Goal: Book appointment/travel/reservation

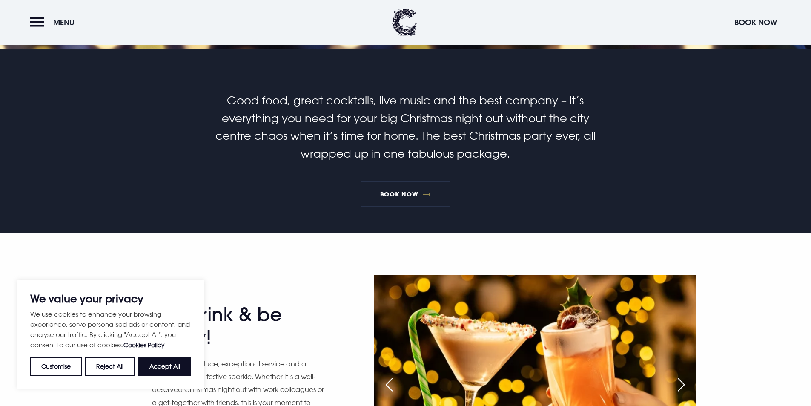
scroll to position [298, 0]
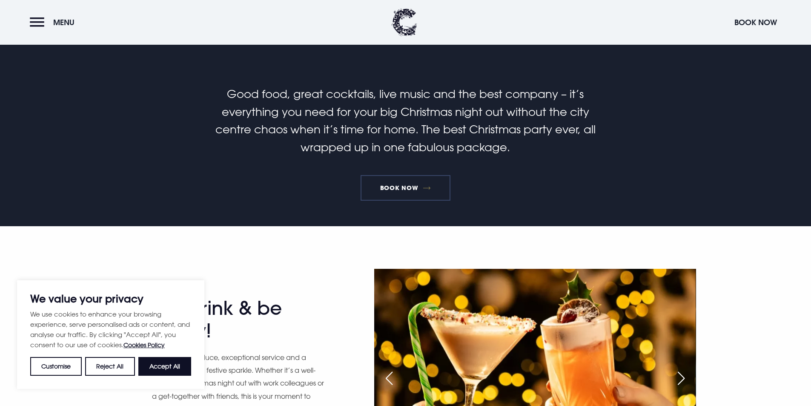
click at [407, 175] on link "Book Now" at bounding box center [405, 188] width 89 height 26
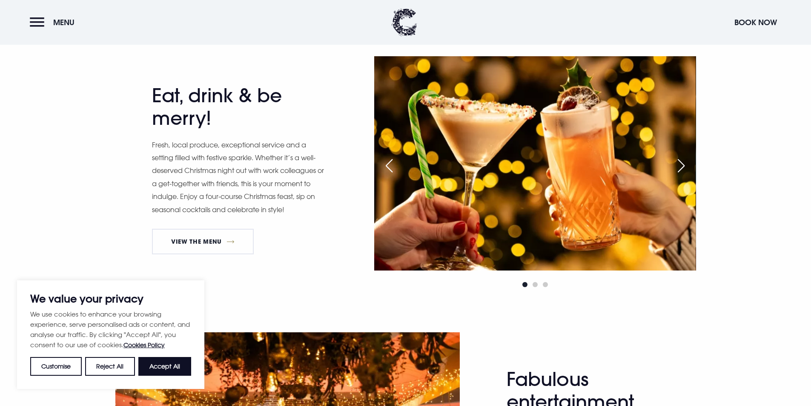
scroll to position [511, 0]
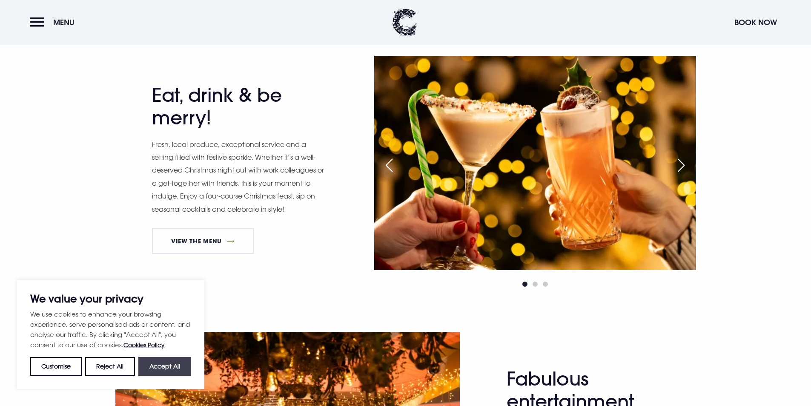
click at [167, 359] on button "Accept All" at bounding box center [164, 366] width 53 height 19
checkbox input "true"
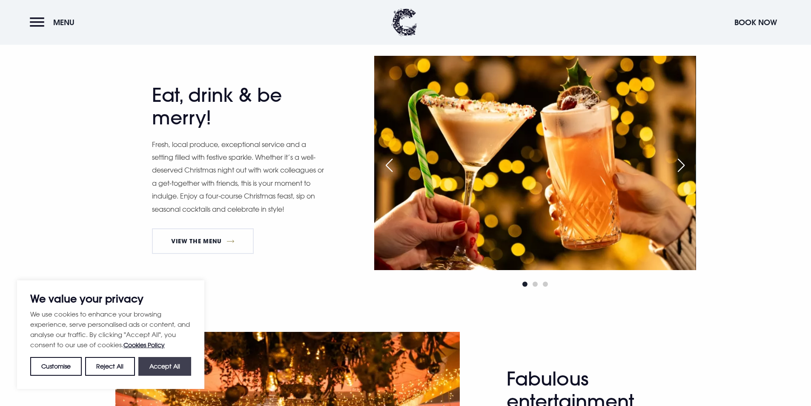
checkbox input "true"
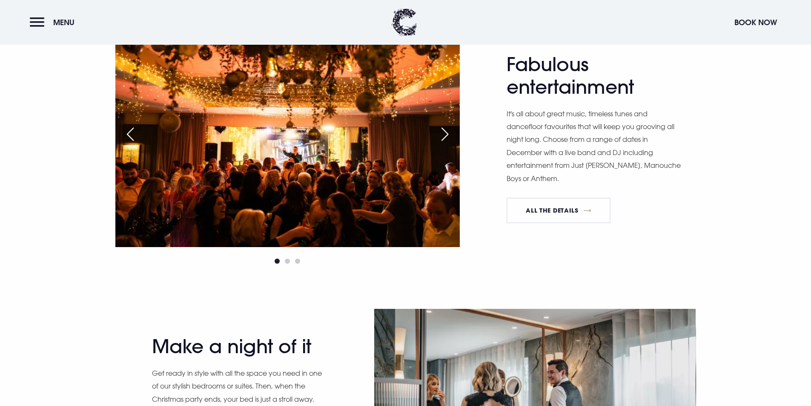
scroll to position [810, 0]
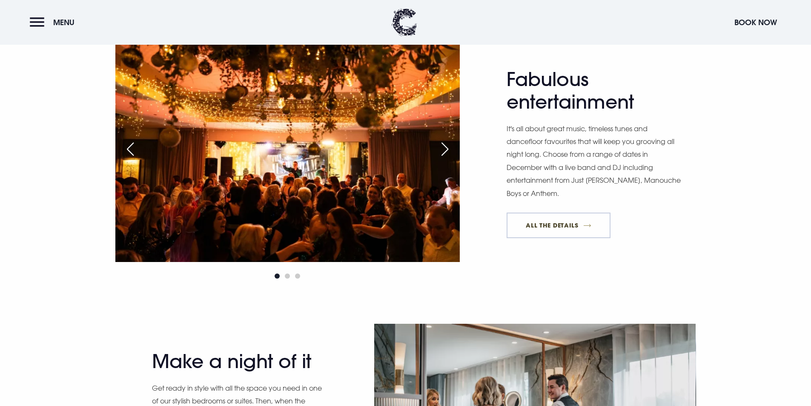
click at [594, 218] on link "All The Details" at bounding box center [559, 225] width 104 height 26
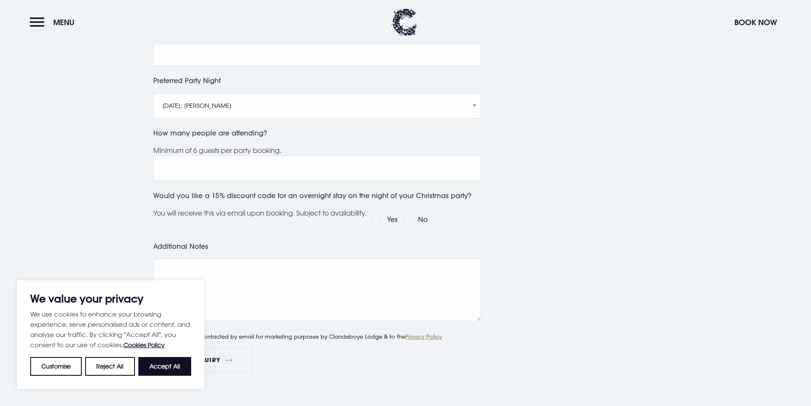
scroll to position [511, 0]
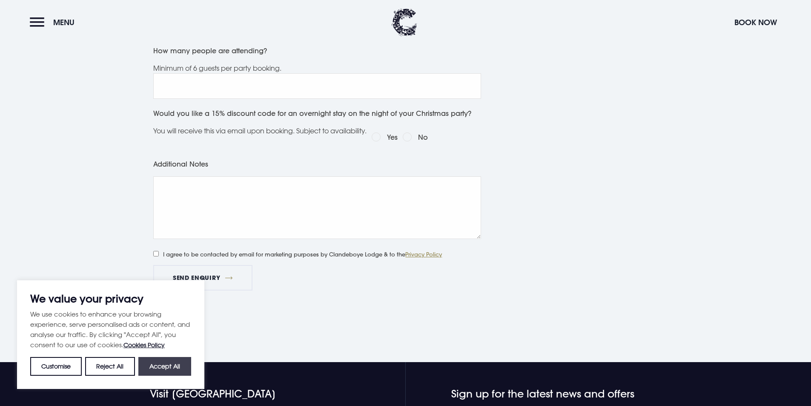
click at [174, 362] on button "Accept All" at bounding box center [164, 366] width 53 height 19
checkbox input "true"
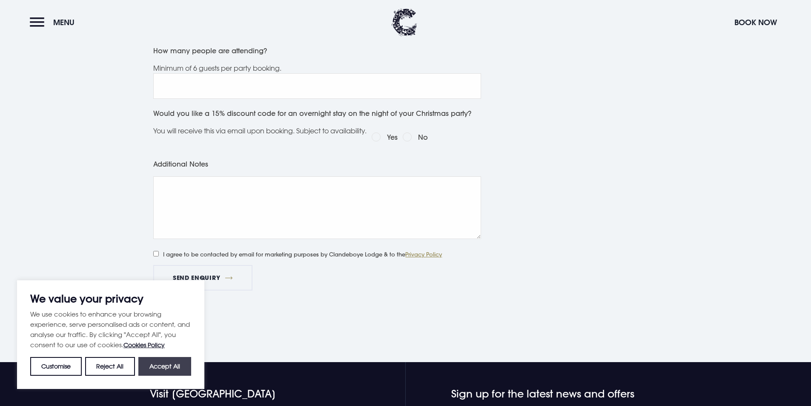
checkbox input "true"
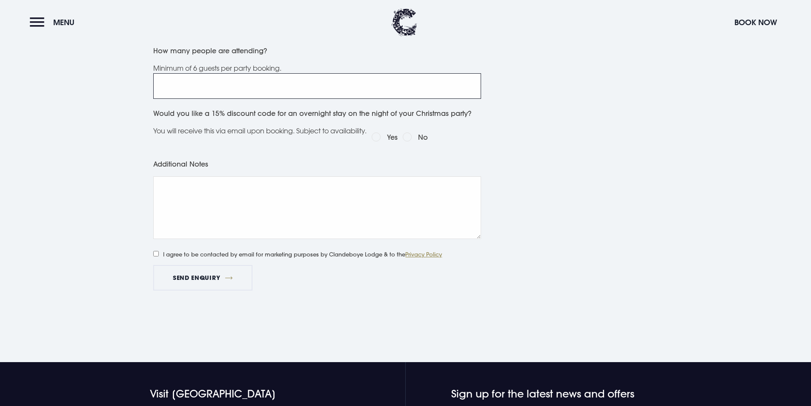
click at [304, 81] on input "How many people are attending?" at bounding box center [317, 86] width 328 height 26
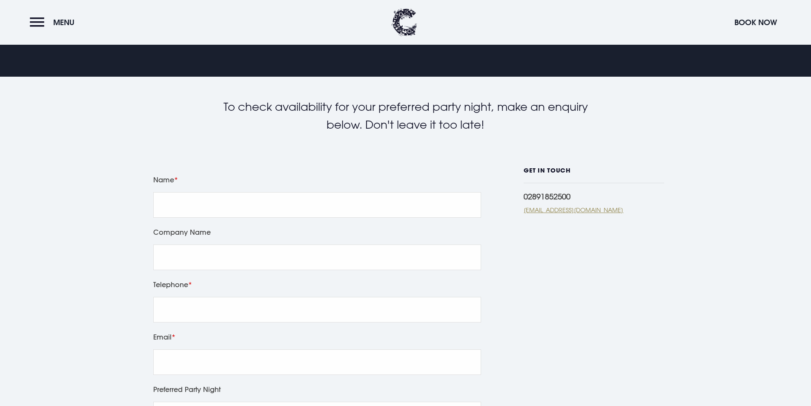
scroll to position [0, 0]
